Goal: Task Accomplishment & Management: Manage account settings

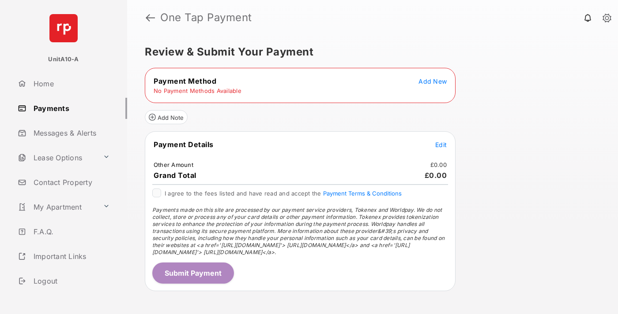
click at [432, 81] on span "Add New" at bounding box center [432, 81] width 28 height 7
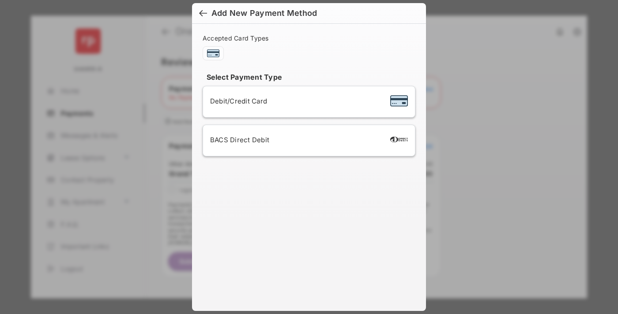
click at [236, 101] on span "Debit/Credit Card" at bounding box center [238, 101] width 57 height 8
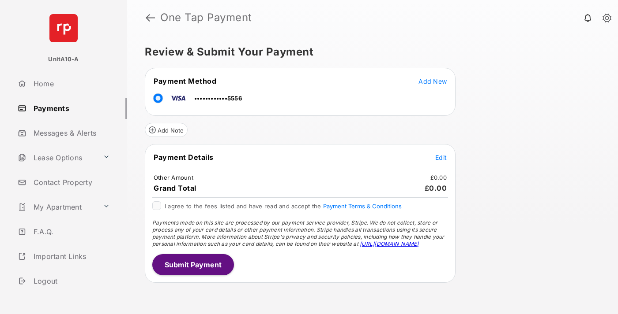
click at [441, 157] on span "Edit" at bounding box center [440, 157] width 11 height 7
click at [192, 265] on button "Submit Payment" at bounding box center [193, 265] width 82 height 21
